Goal: Find contact information: Find contact information

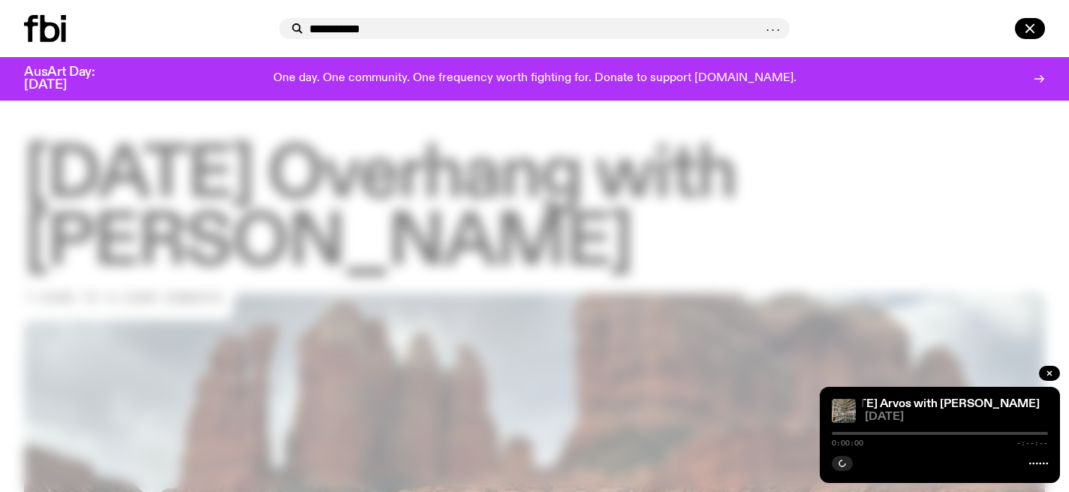
type input "**********"
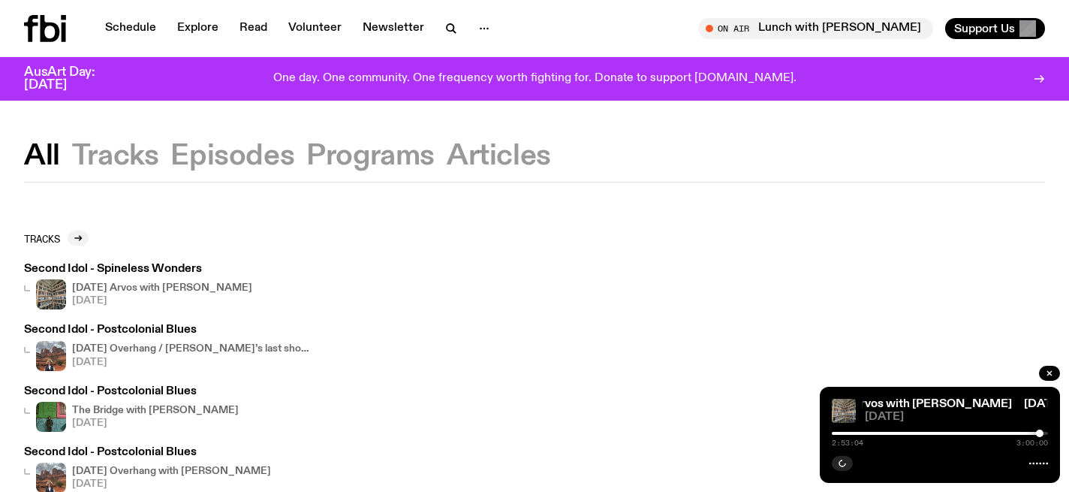
click at [96, 156] on button "Tracks" at bounding box center [115, 156] width 87 height 27
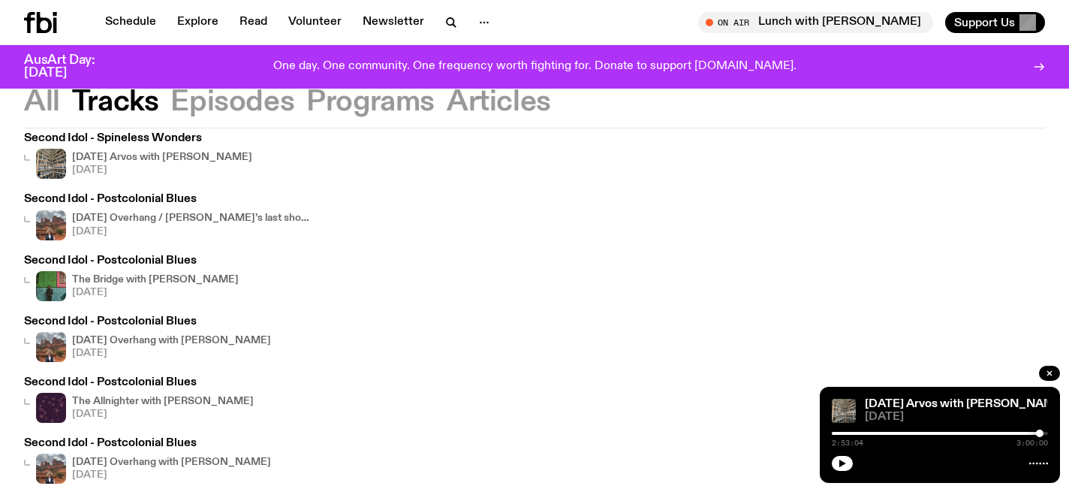
scroll to position [73, 0]
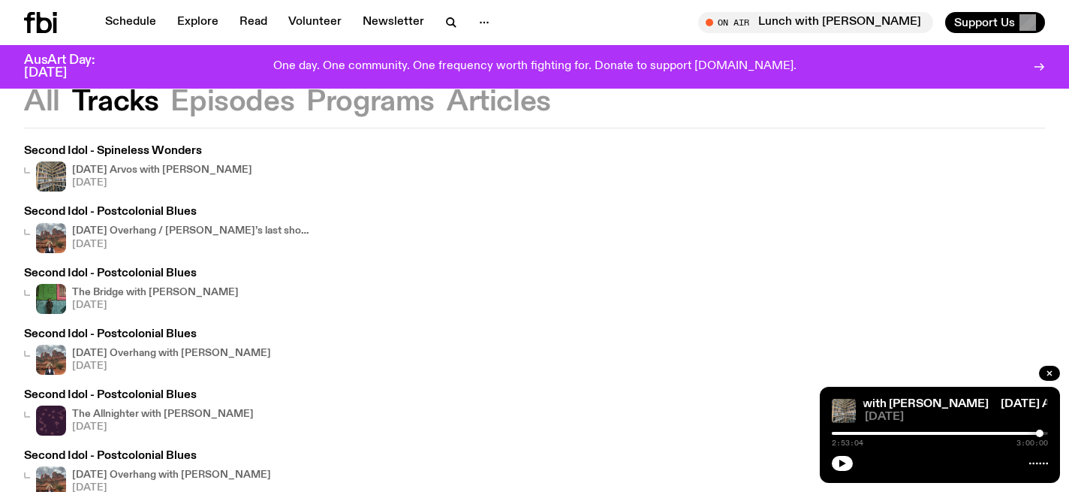
click at [166, 350] on h4 "[DATE] Overhang with [PERSON_NAME]" at bounding box center [171, 353] width 199 height 10
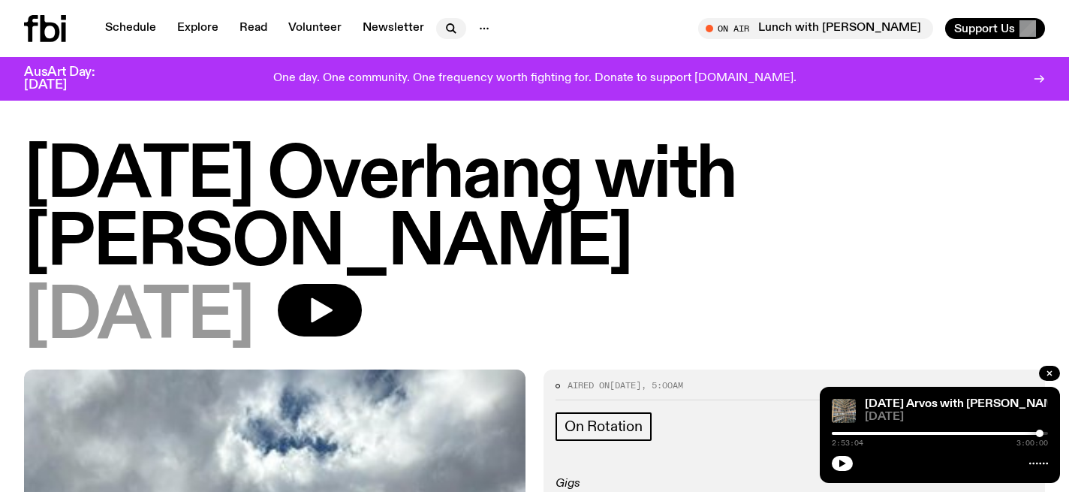
click at [447, 24] on icon "button" at bounding box center [450, 27] width 7 height 7
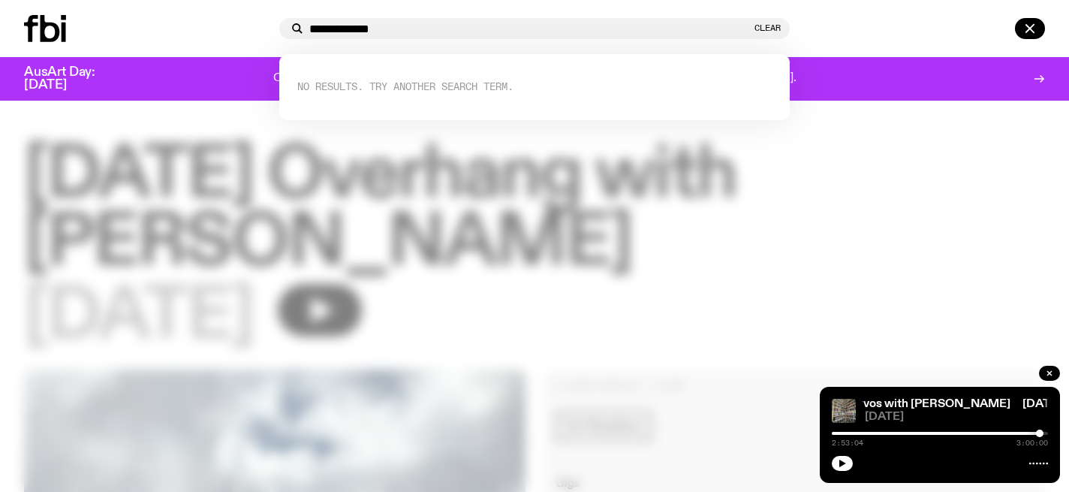
click at [343, 27] on input "**********" at bounding box center [530, 29] width 442 height 13
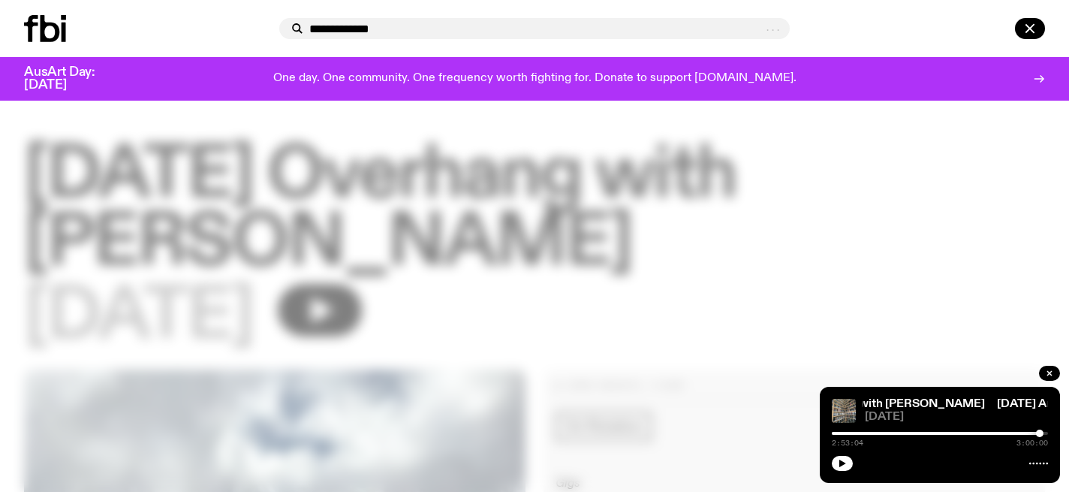
type input "**********"
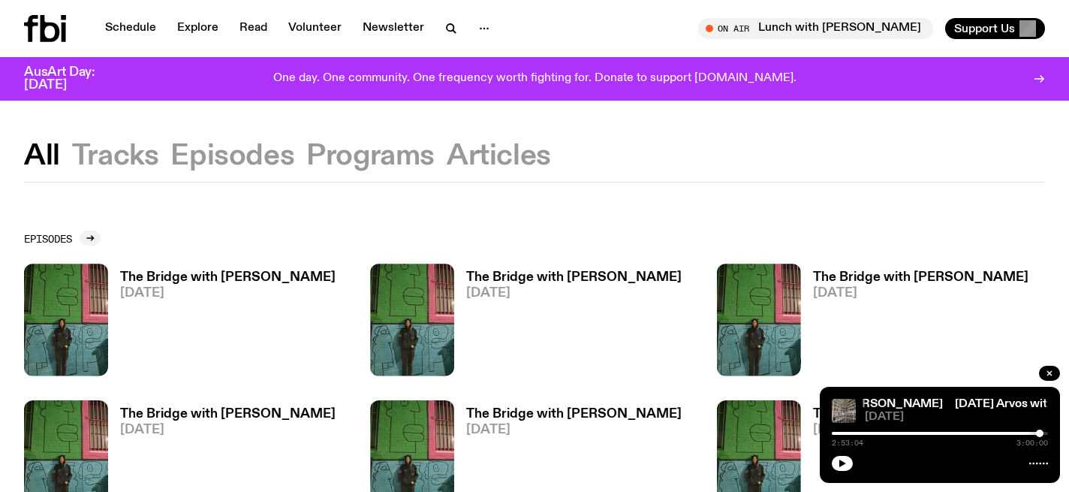
click at [176, 276] on h3 "The Bridge with [PERSON_NAME]" at bounding box center [227, 277] width 215 height 13
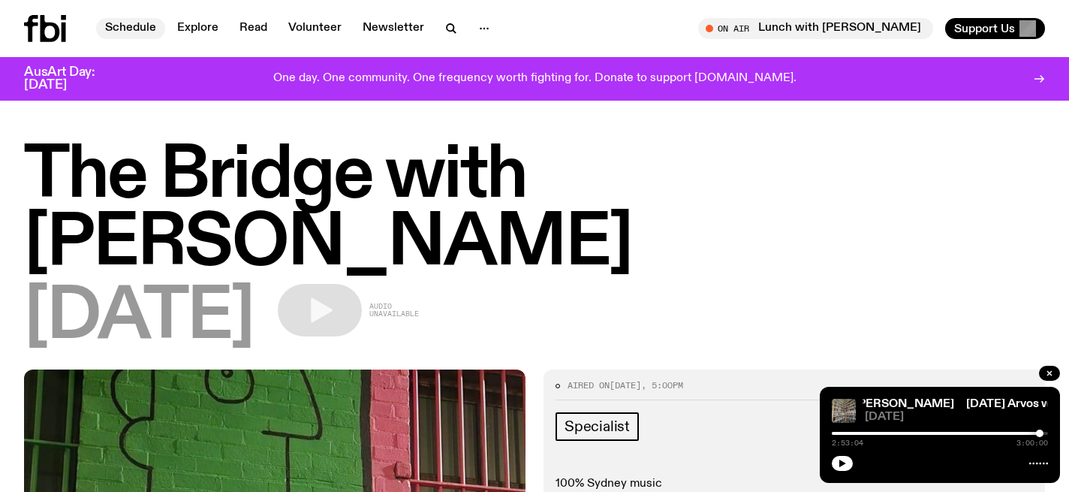
click at [137, 32] on link "Schedule" at bounding box center [130, 28] width 69 height 21
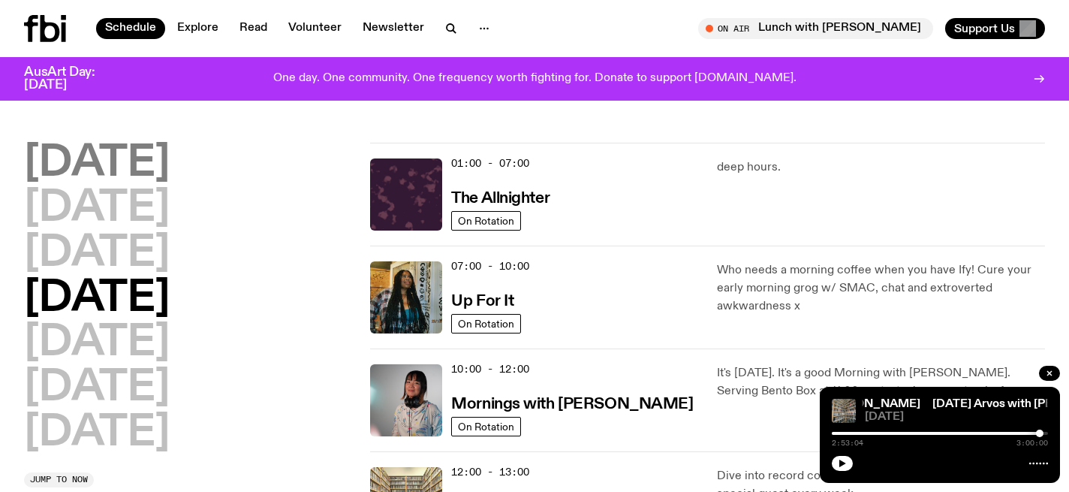
click at [107, 164] on h2 "[DATE]" at bounding box center [97, 164] width 146 height 42
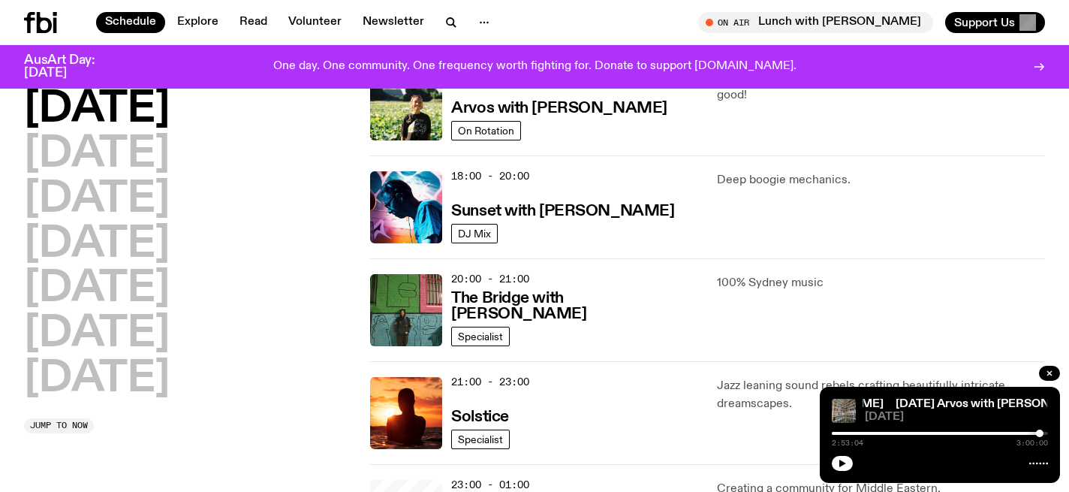
scroll to position [593, 0]
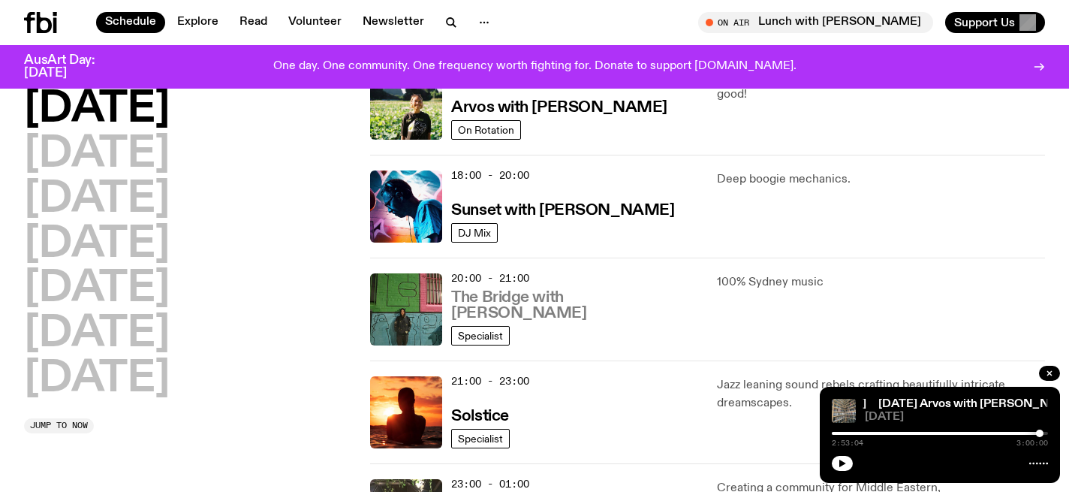
click at [596, 316] on h3 "The Bridge with [PERSON_NAME]" at bounding box center [574, 306] width 247 height 32
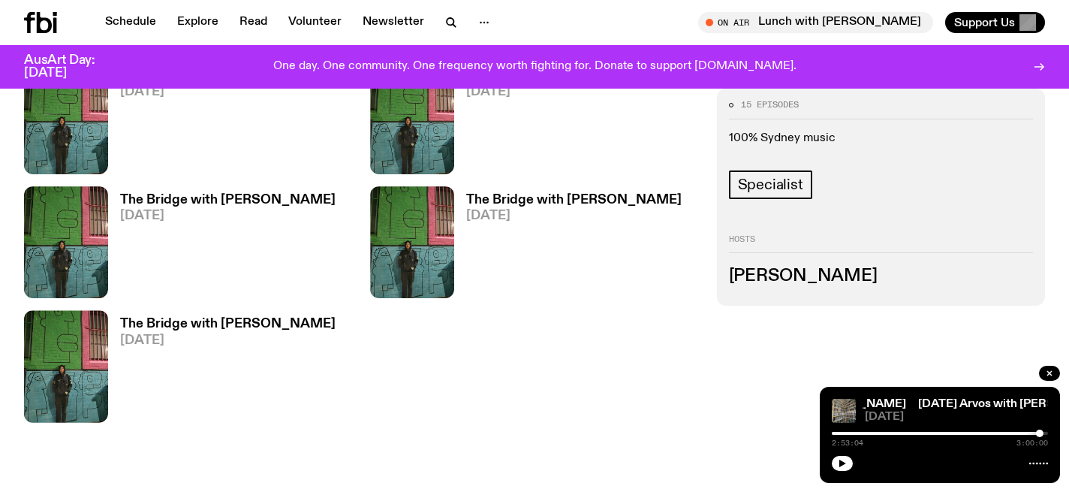
scroll to position [1242, 0]
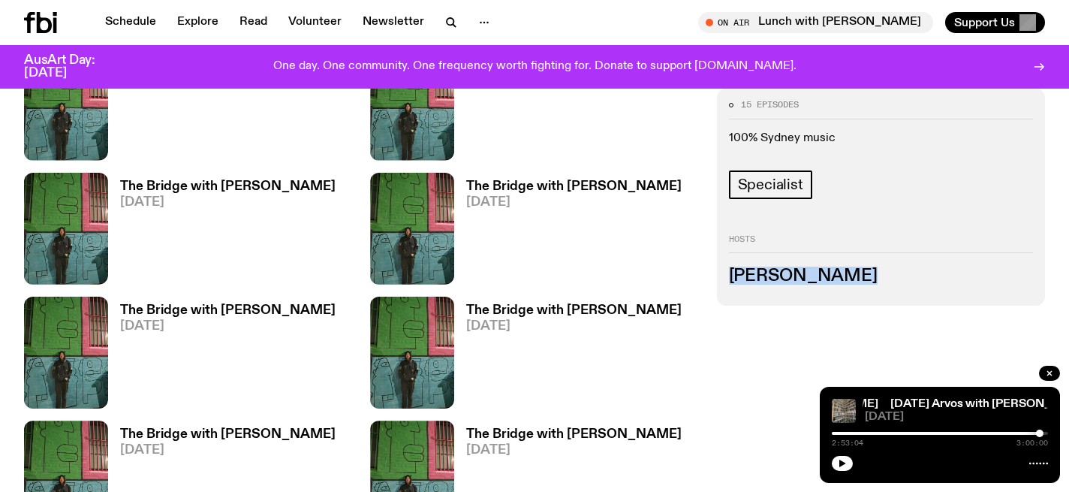
drag, startPoint x: 853, startPoint y: 273, endPoint x: 731, endPoint y: 275, distance: 122.3
click at [731, 275] on h3 "[PERSON_NAME]" at bounding box center [881, 276] width 304 height 17
copy h3 "[PERSON_NAME]"
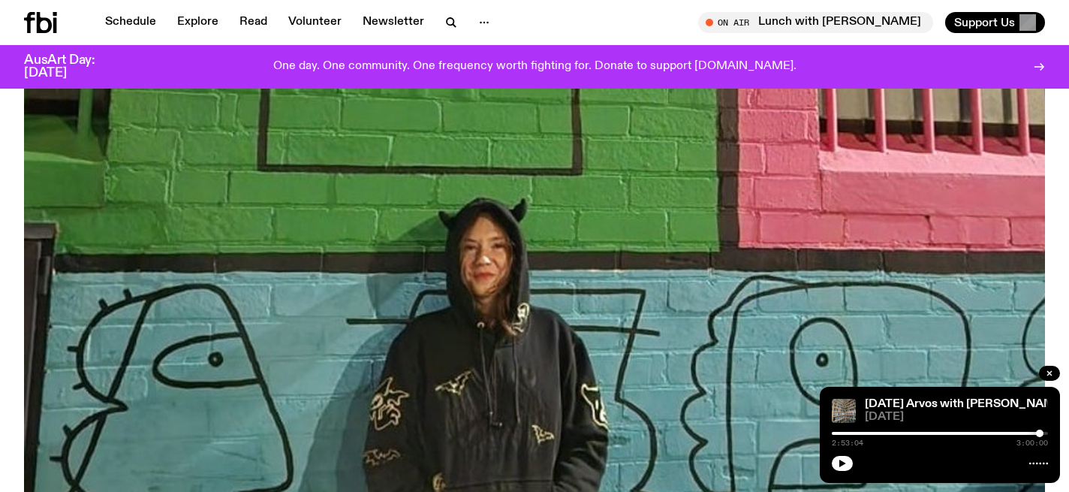
scroll to position [347, 0]
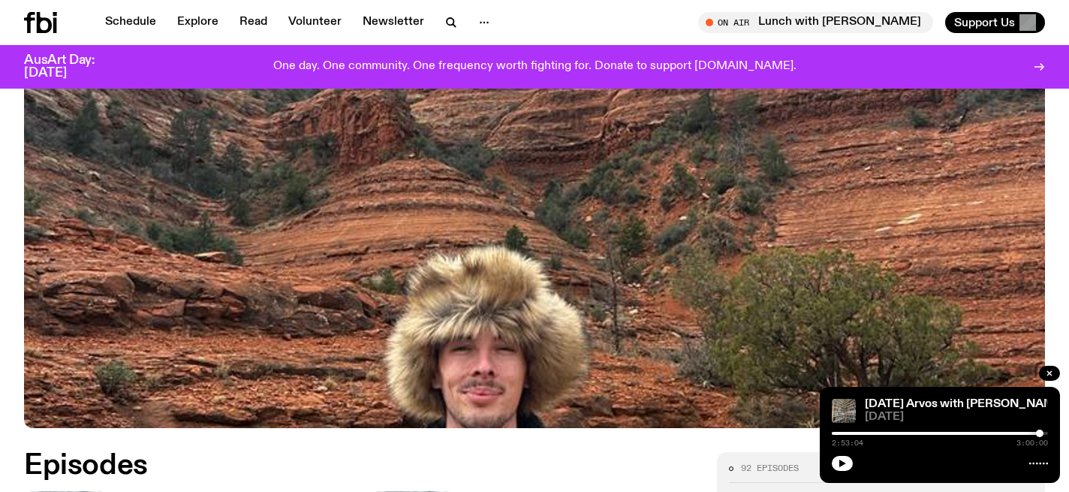
scroll to position [608, 0]
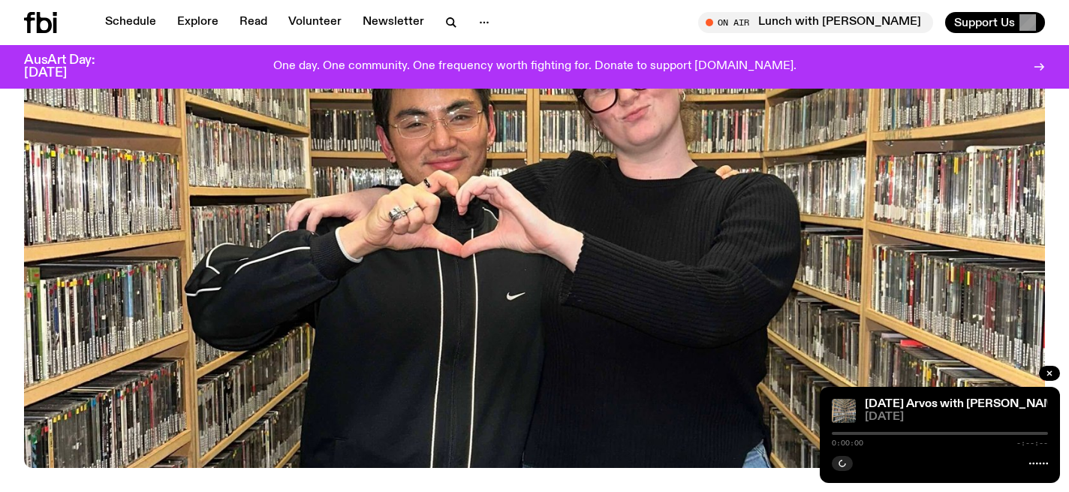
scroll to position [640, 0]
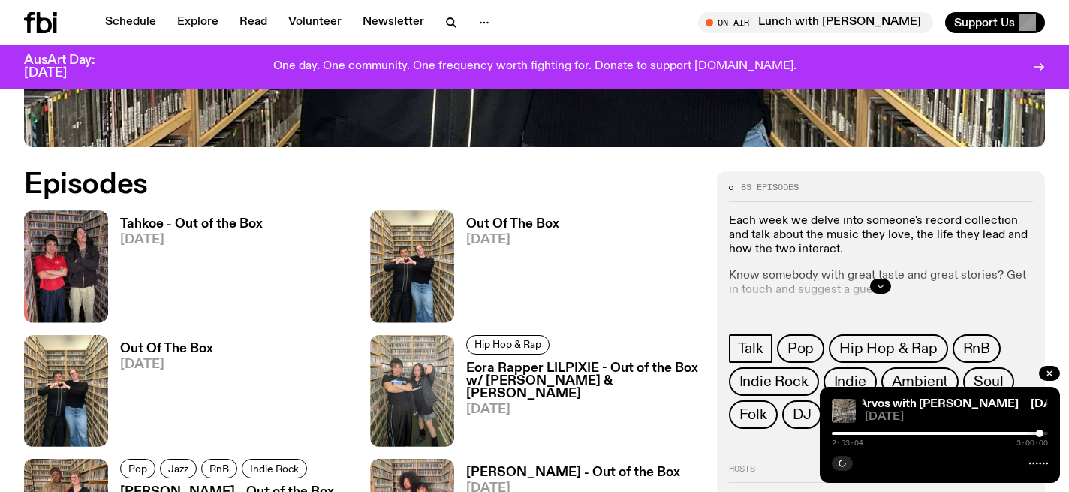
click at [882, 285] on icon "button" at bounding box center [880, 286] width 5 height 2
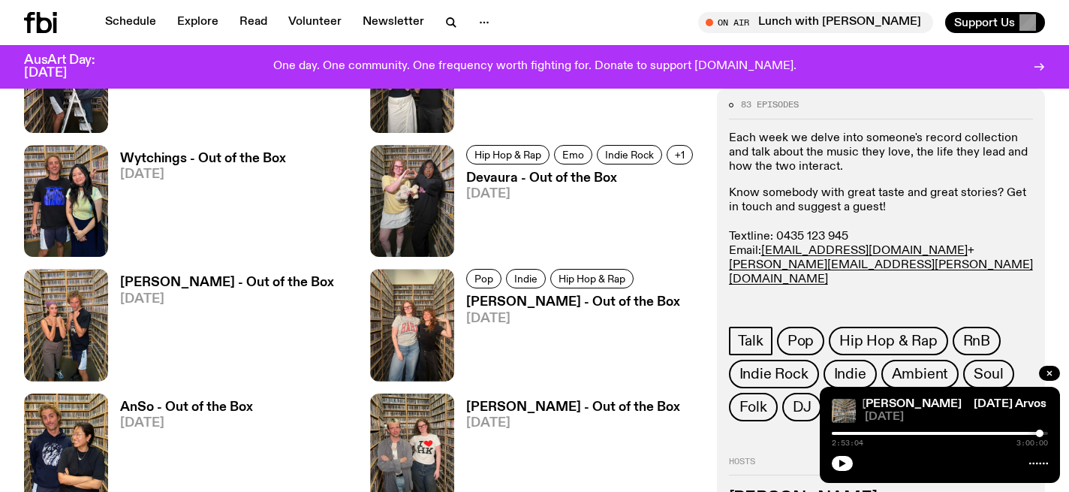
scroll to position [2135, 0]
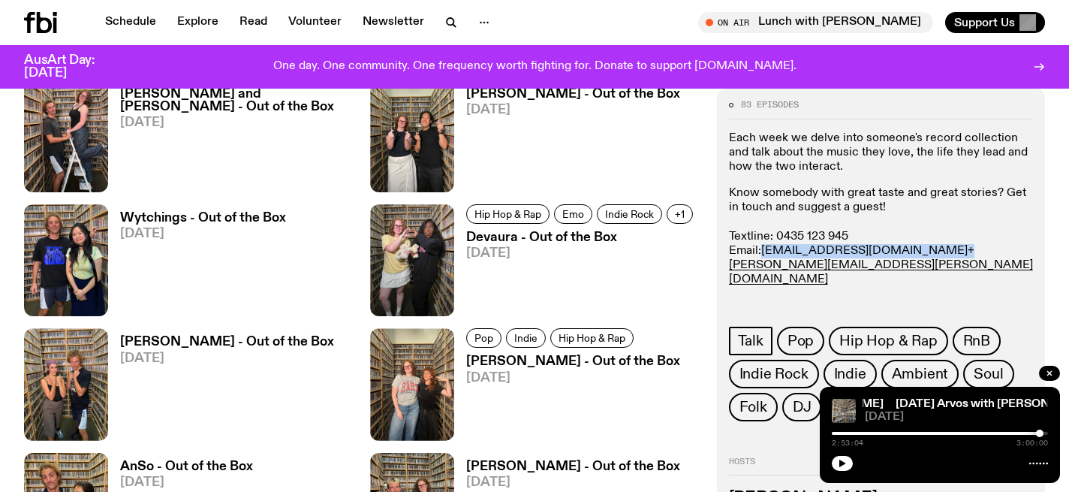
drag, startPoint x: 873, startPoint y: 248, endPoint x: 763, endPoint y: 251, distance: 109.6
click at [763, 251] on p "Know somebody with great taste and great stories? Get in touch and suggest a gu…" at bounding box center [881, 258] width 304 height 144
copy p "zaity.s@fbiradio.com"
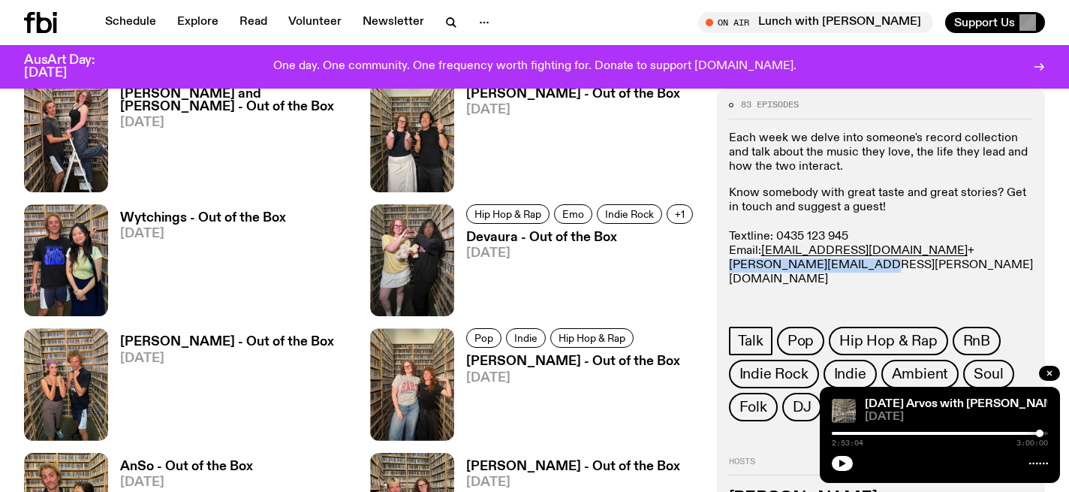
drag, startPoint x: 1021, startPoint y: 245, endPoint x: 885, endPoint y: 246, distance: 136.6
click at [885, 246] on p "Know somebody with great taste and great stories? Get in touch and suggest a gu…" at bounding box center [881, 258] width 304 height 144
copy link "nick.hibbs@fbiradio.com"
